Goal: Task Accomplishment & Management: Use online tool/utility

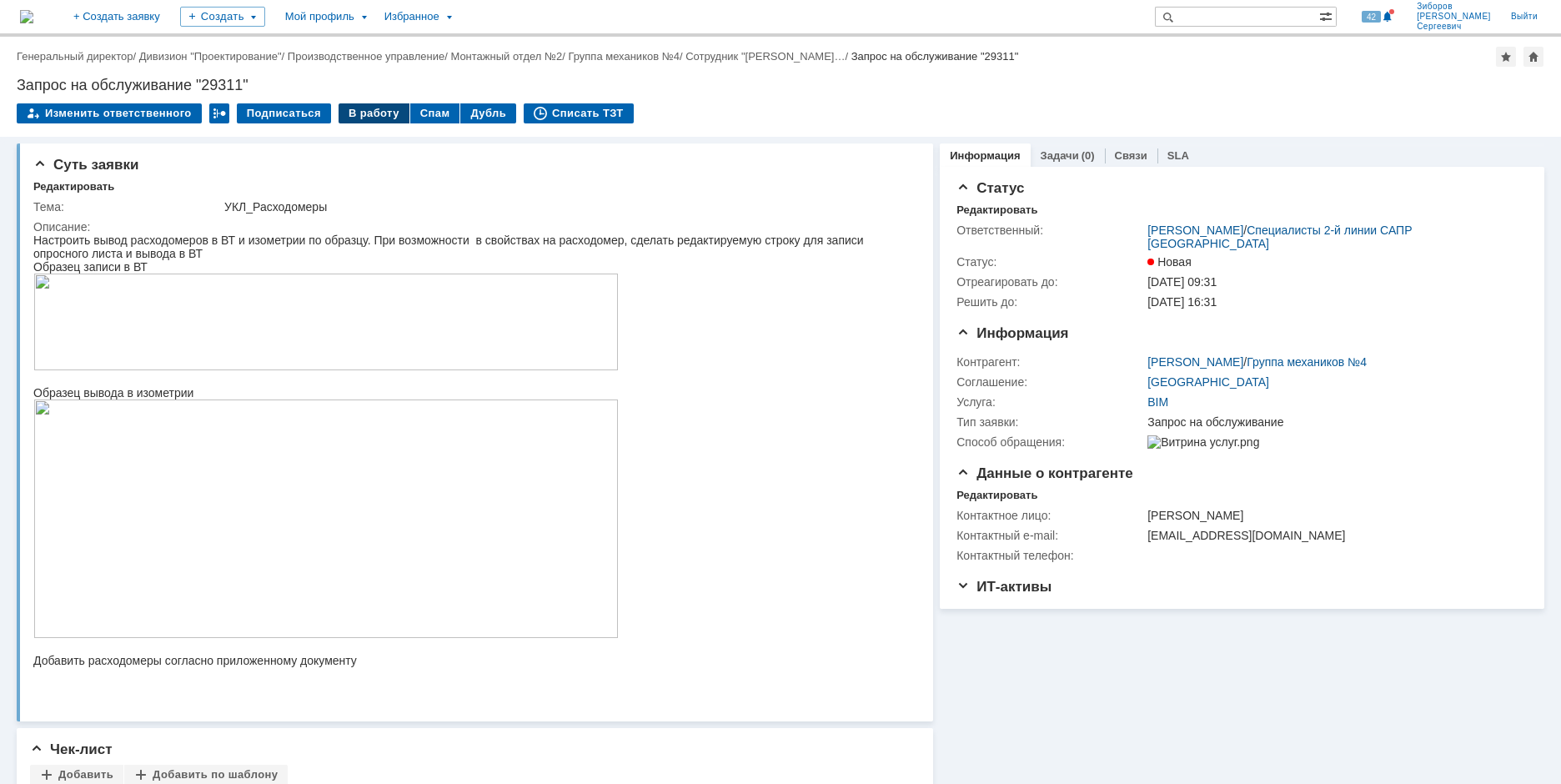
click at [358, 112] on div "В работу" at bounding box center [374, 113] width 71 height 20
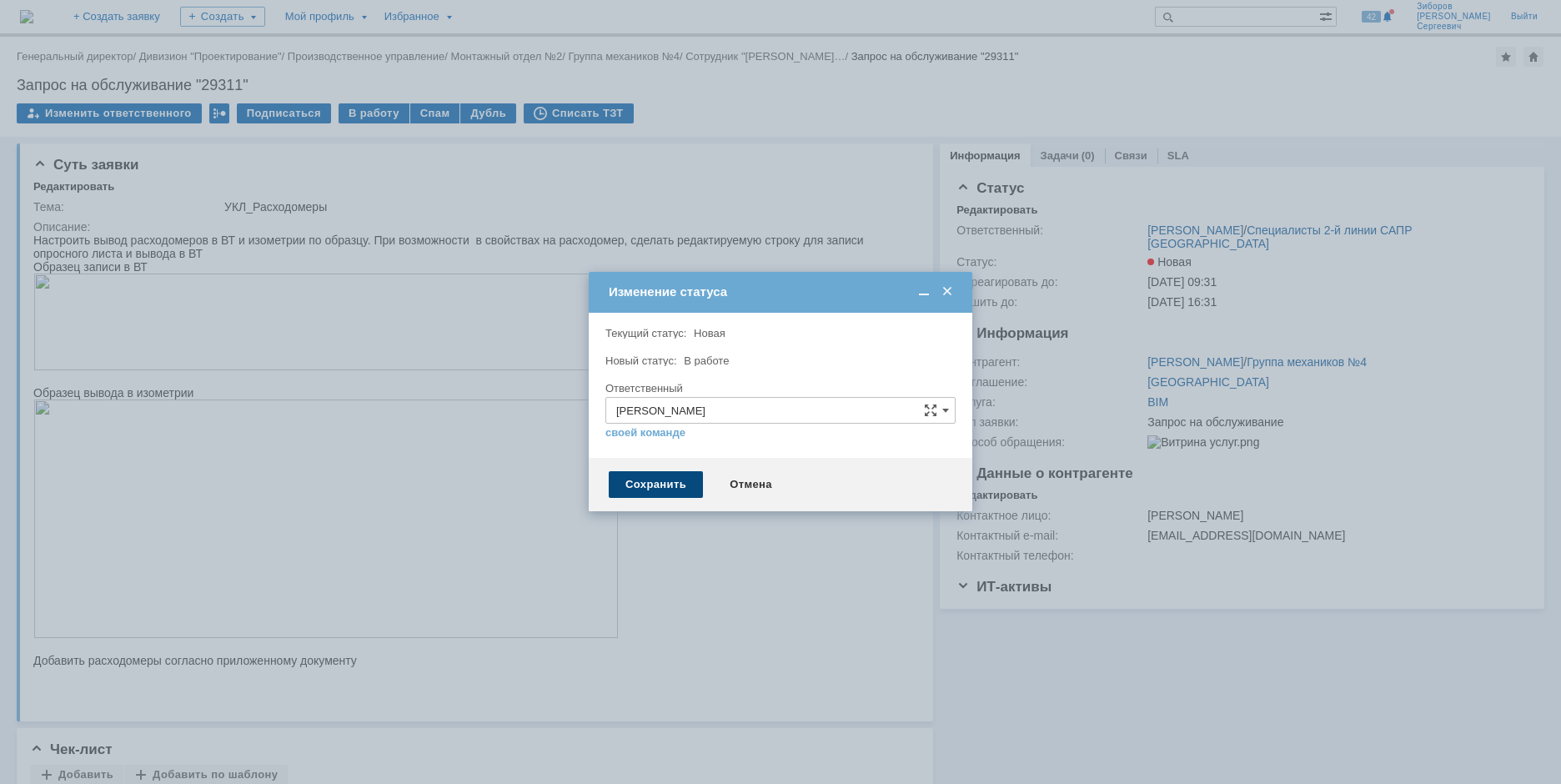
click at [638, 476] on div "Сохранить" at bounding box center [655, 484] width 95 height 27
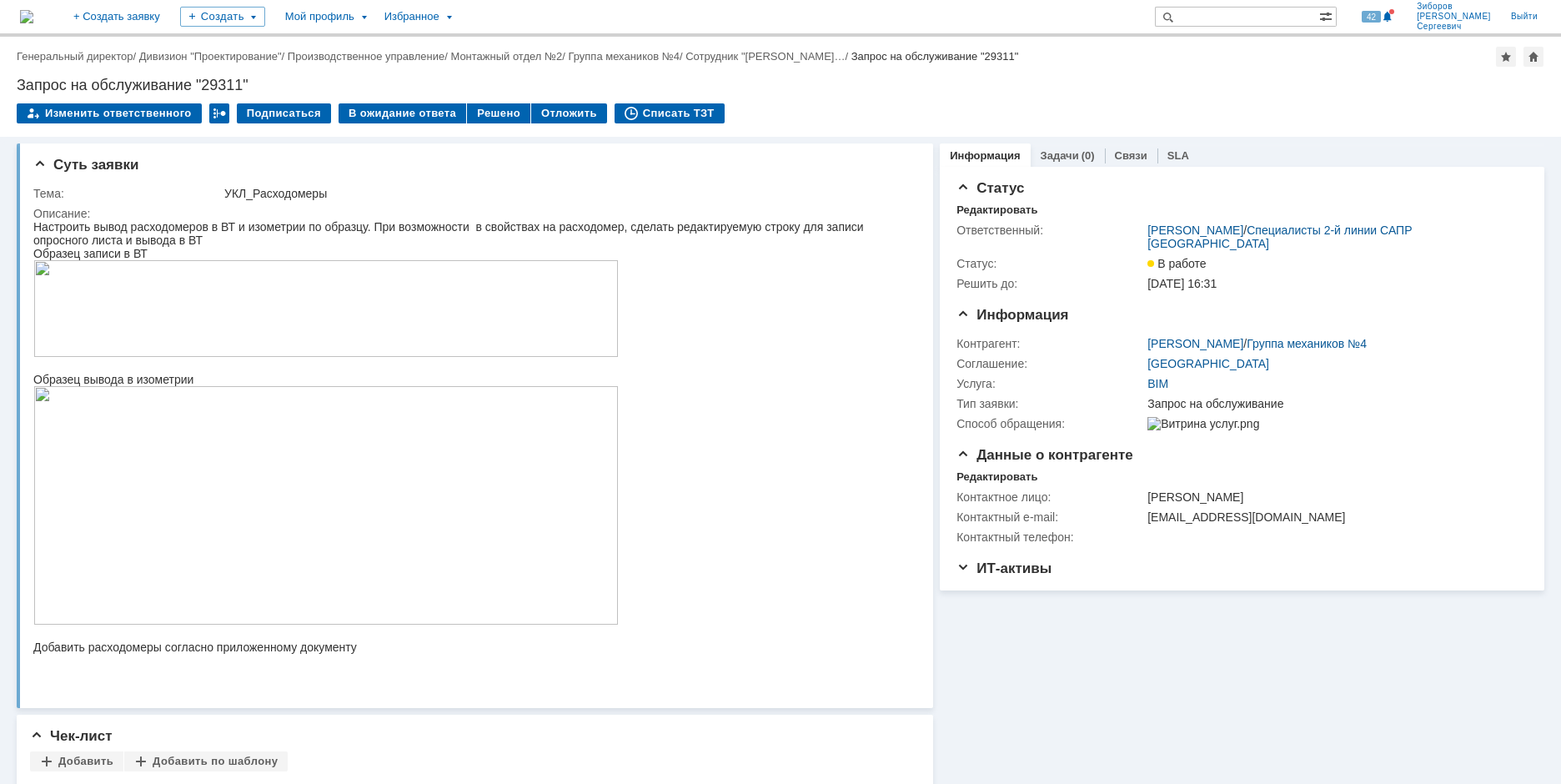
click at [33, 18] on img at bounding box center [27, 16] width 13 height 13
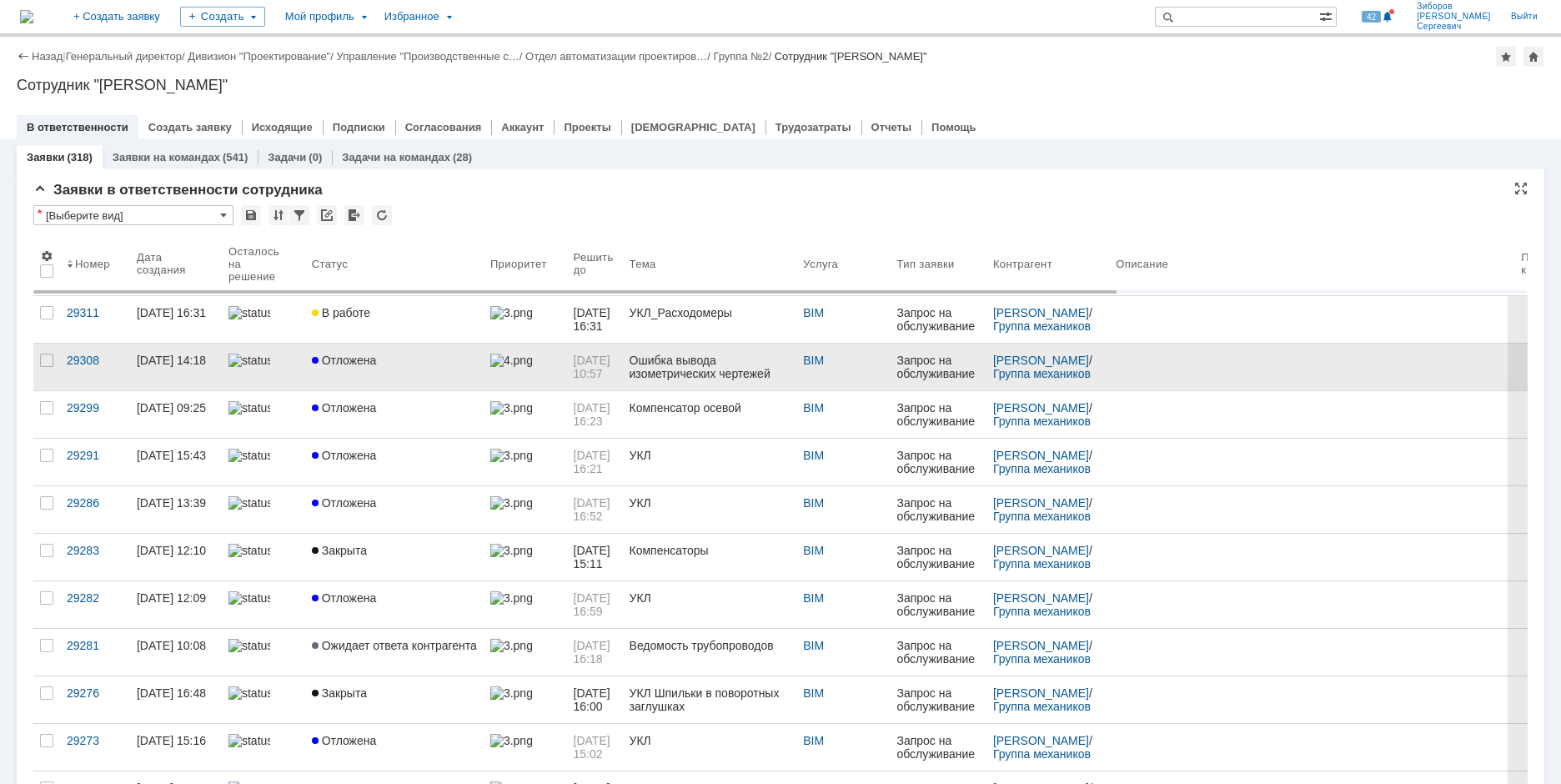
click at [358, 356] on span "Отложена" at bounding box center [344, 360] width 65 height 13
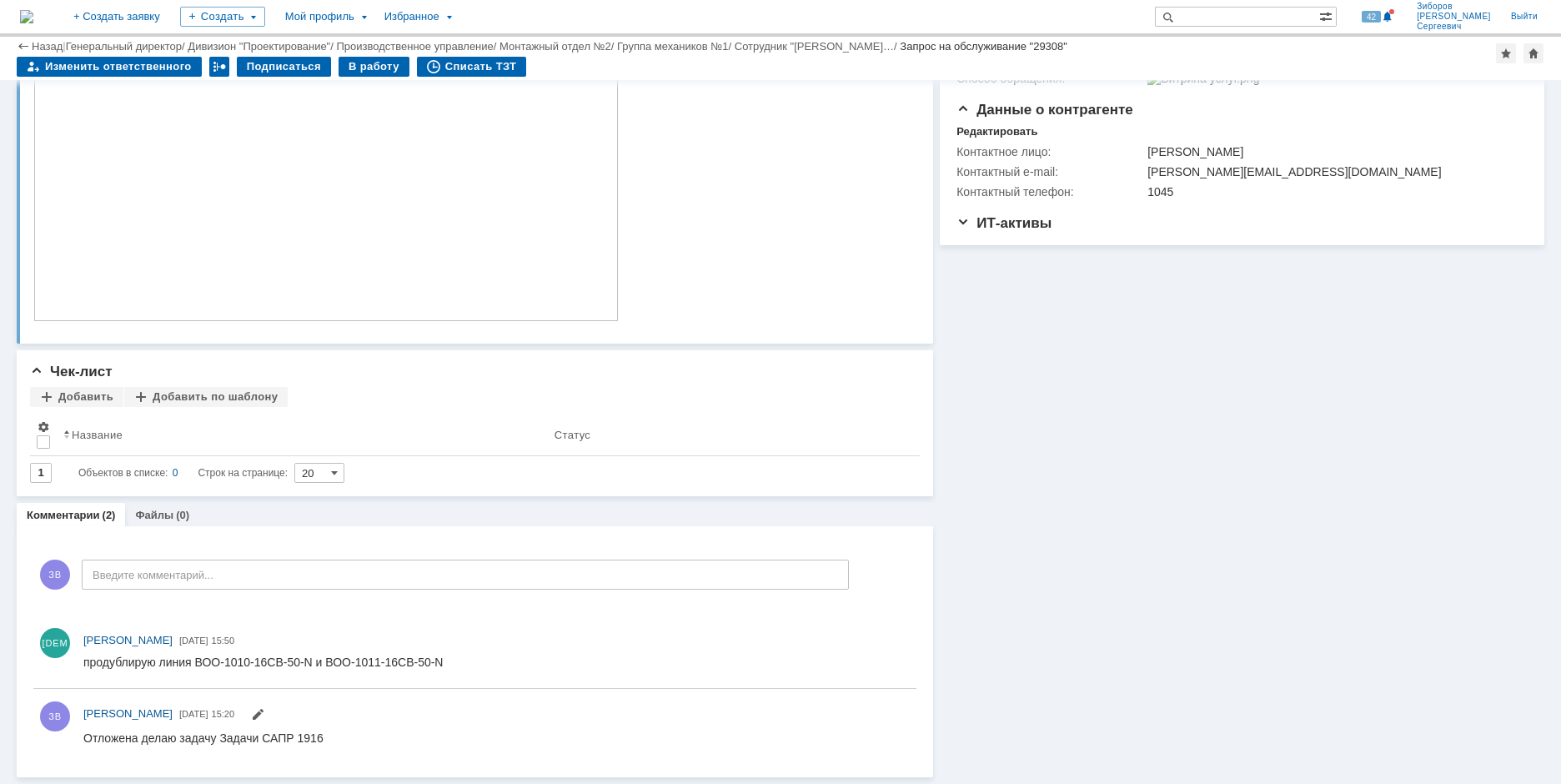
scroll to position [287, 0]
drag, startPoint x: 87, startPoint y: 742, endPoint x: 332, endPoint y: 745, distance: 245.0
click at [332, 745] on html "Отложена делаю задачу Задачи САПР 1916" at bounding box center [492, 738] width 818 height 15
copy div "Отложена делаю задачу Задачи САПР 1916"
click at [33, 14] on img at bounding box center [27, 16] width 13 height 13
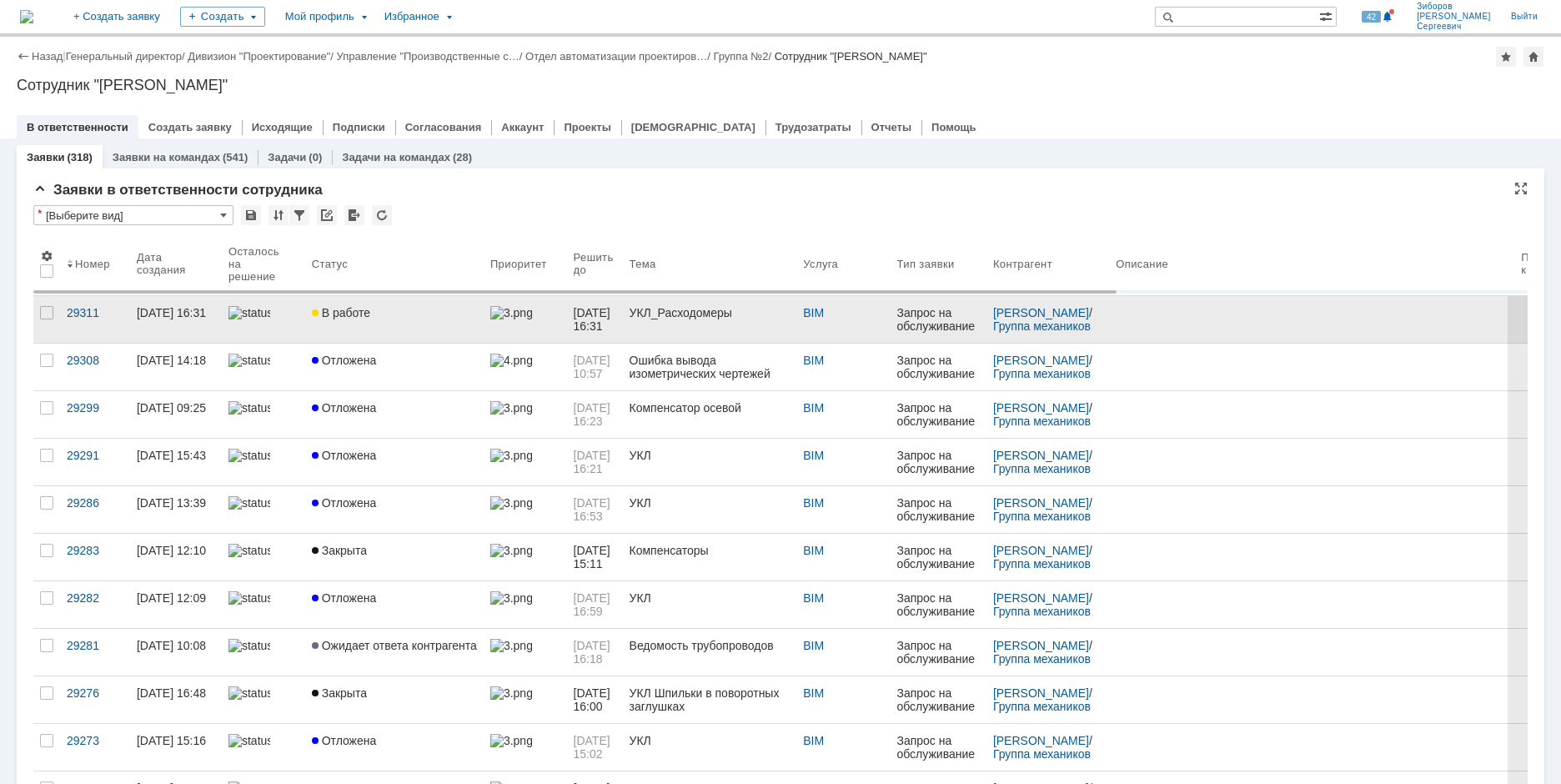
click at [339, 315] on span "В работе" at bounding box center [340, 312] width 58 height 13
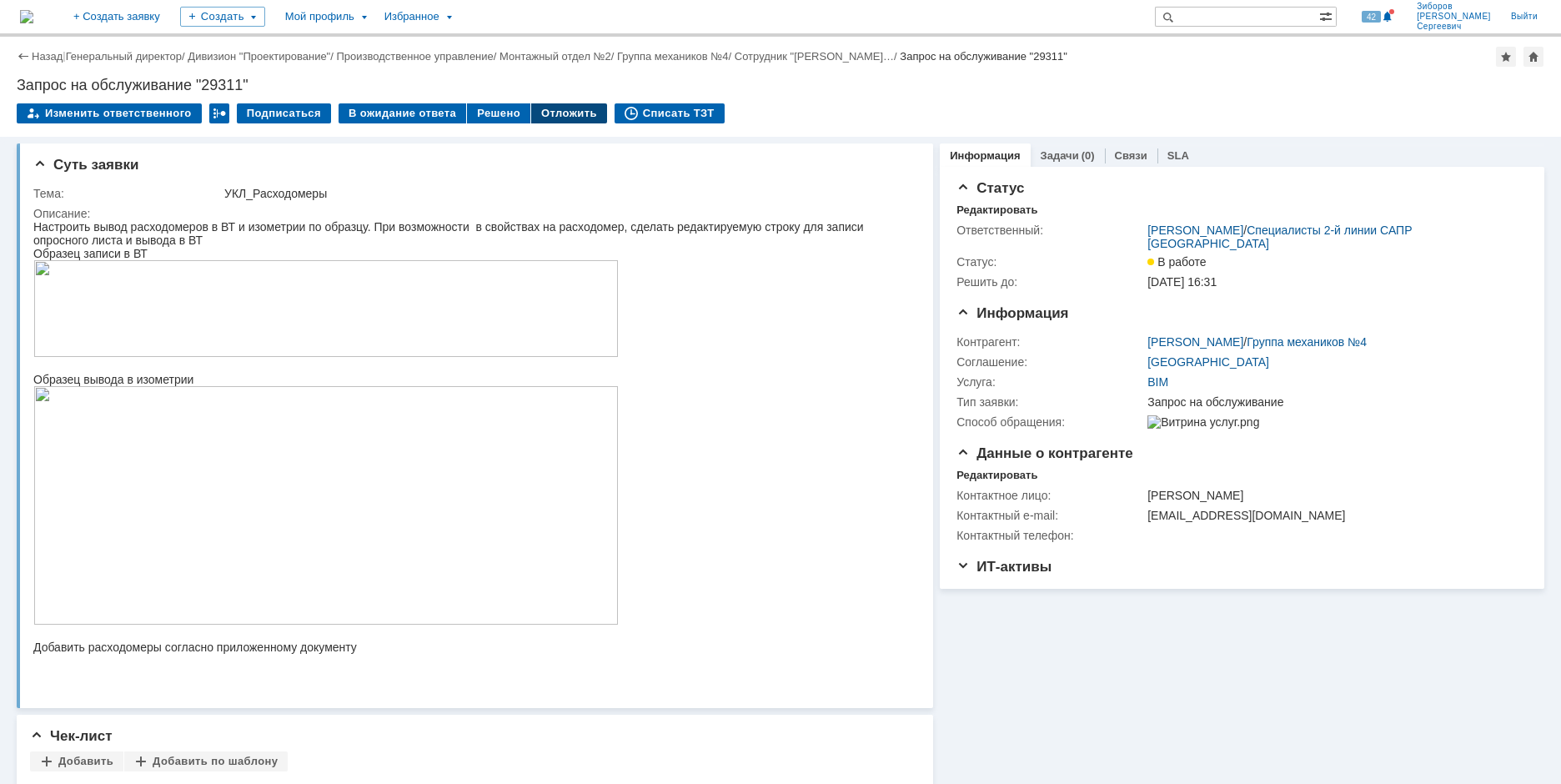
click at [552, 108] on div "Отложить" at bounding box center [568, 113] width 75 height 20
